Goal: Find specific page/section: Find specific page/section

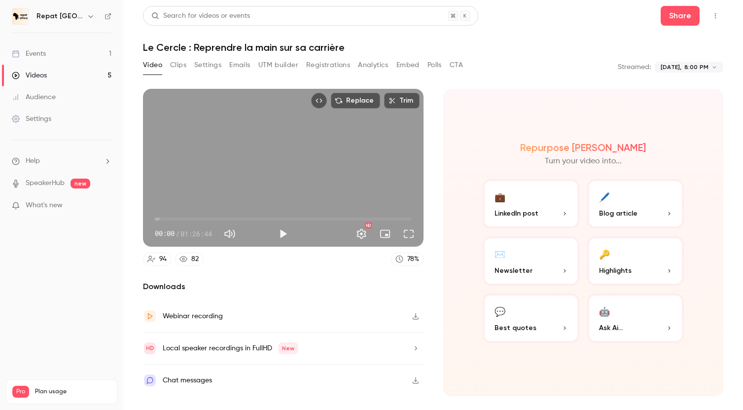
click at [52, 53] on link "Events 1" at bounding box center [61, 54] width 123 height 22
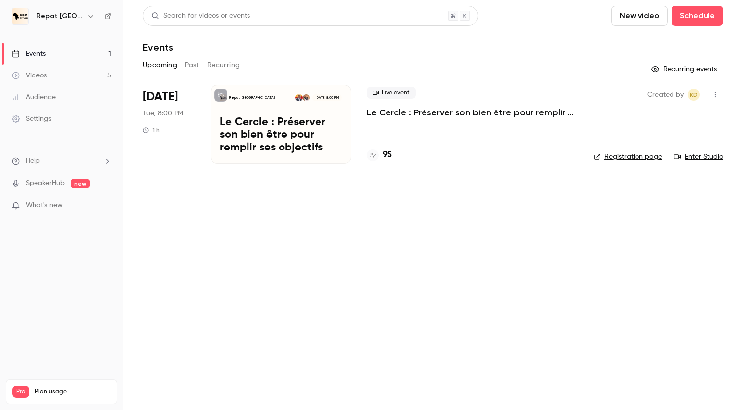
click at [47, 74] on link "Videos 5" at bounding box center [61, 76] width 123 height 22
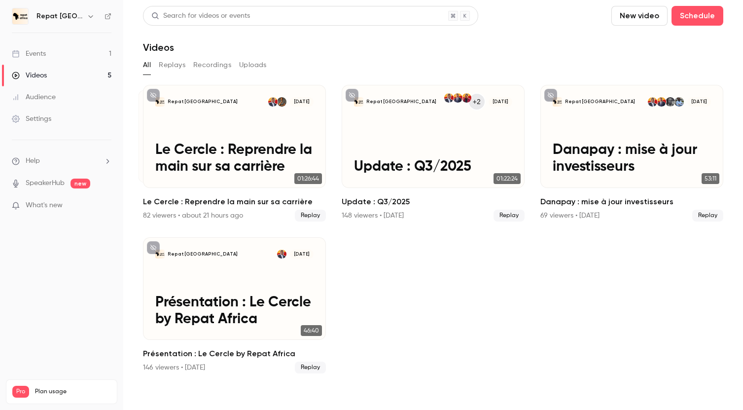
click at [42, 55] on div "Events" at bounding box center [29, 54] width 34 height 10
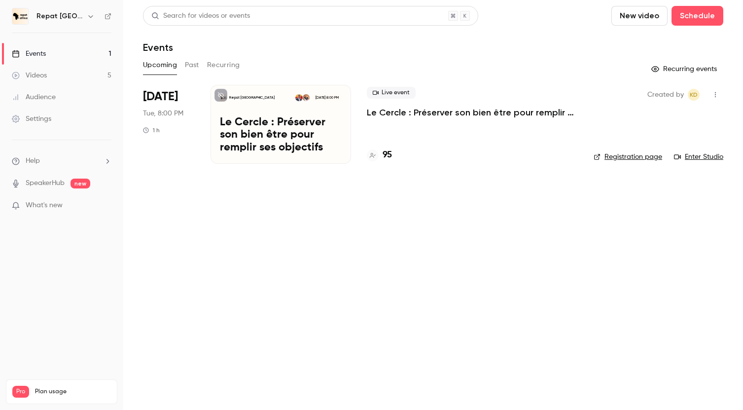
click at [46, 76] on div "Videos" at bounding box center [29, 75] width 35 height 10
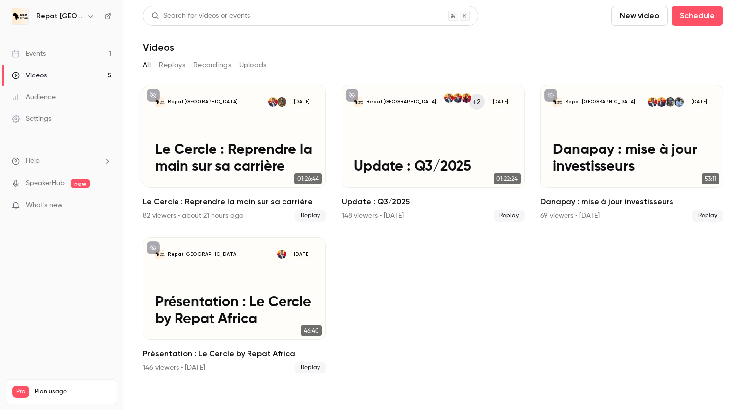
click at [49, 54] on link "Events 1" at bounding box center [61, 54] width 123 height 22
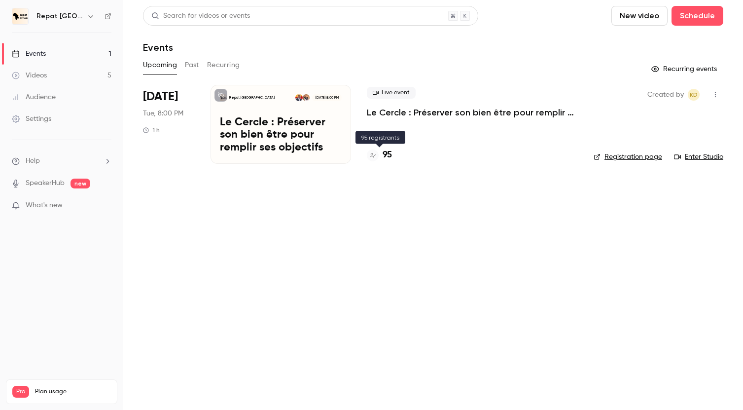
click at [386, 152] on h4 "95" at bounding box center [387, 154] width 9 height 13
